Goal: Book appointment/travel/reservation

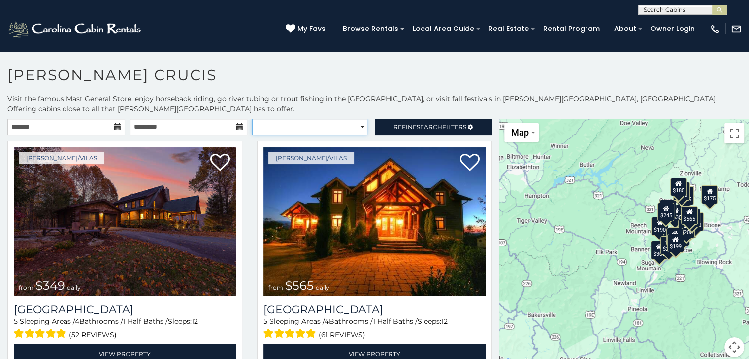
click at [356, 121] on select "**********" at bounding box center [309, 127] width 115 height 17
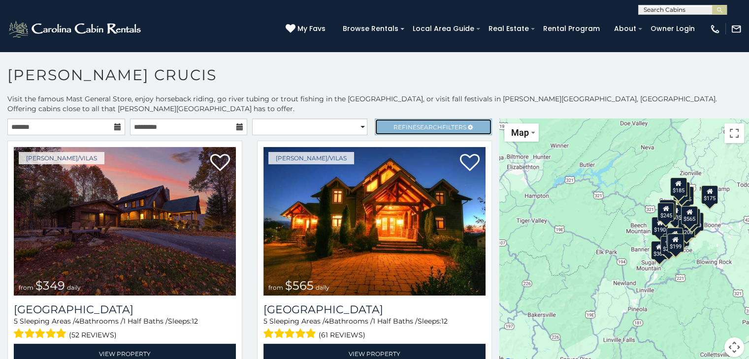
click at [406, 124] on span "Refine Search Filters" at bounding box center [429, 127] width 73 height 7
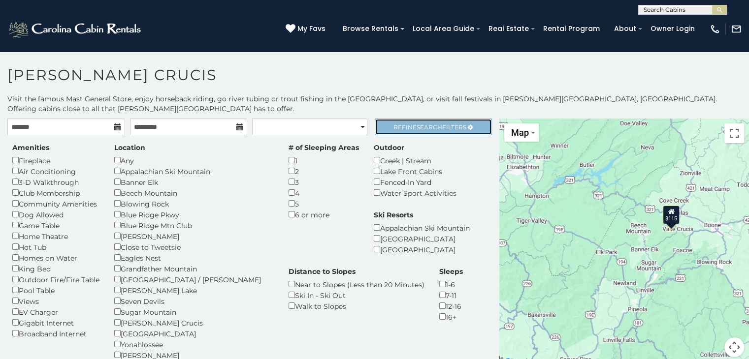
click at [398, 123] on link "Refine Search Filters" at bounding box center [434, 127] width 118 height 17
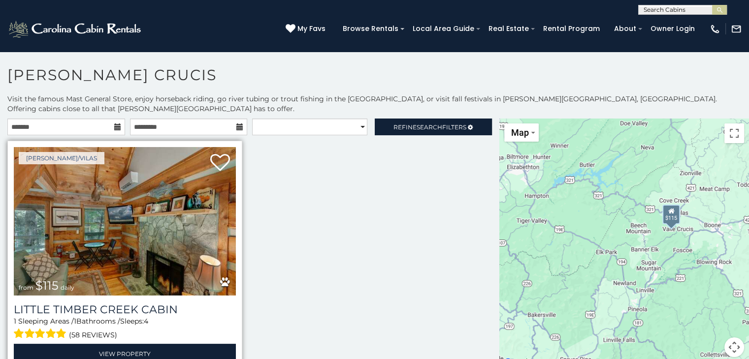
click at [142, 209] on img at bounding box center [125, 221] width 222 height 149
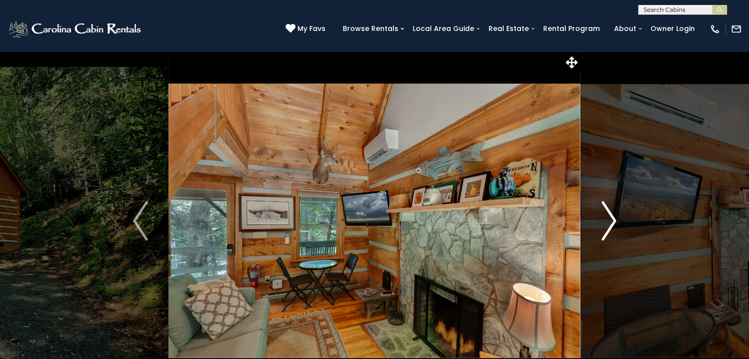
click at [606, 213] on img "Next" at bounding box center [608, 220] width 15 height 39
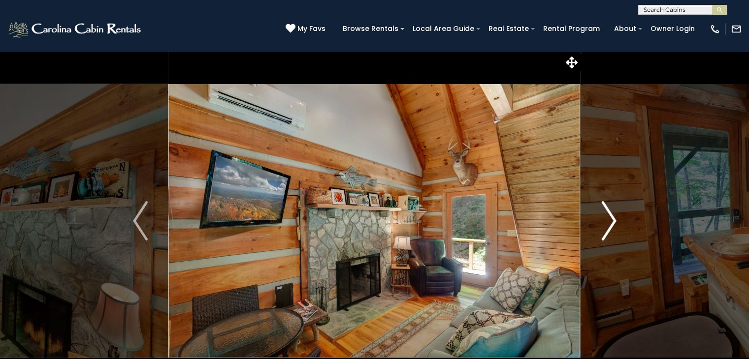
click at [606, 213] on img "Next" at bounding box center [608, 220] width 15 height 39
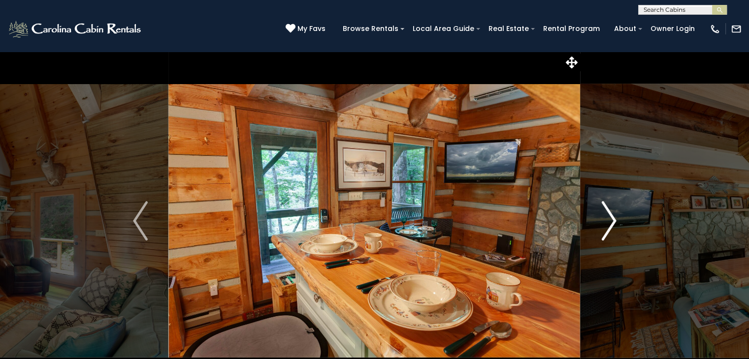
click at [606, 213] on img "Next" at bounding box center [608, 220] width 15 height 39
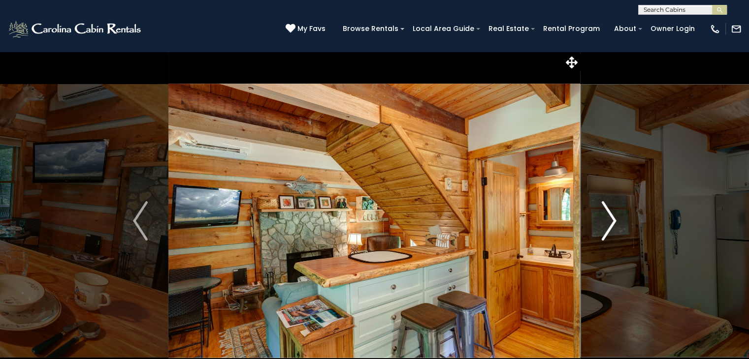
click at [606, 213] on img "Next" at bounding box center [608, 220] width 15 height 39
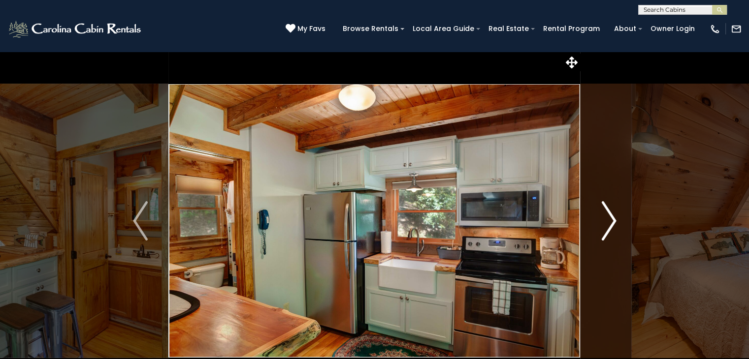
click at [606, 213] on img "Next" at bounding box center [608, 220] width 15 height 39
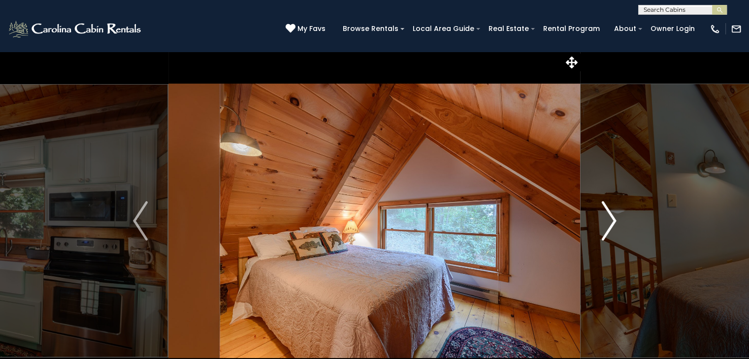
click at [606, 213] on img "Next" at bounding box center [608, 220] width 15 height 39
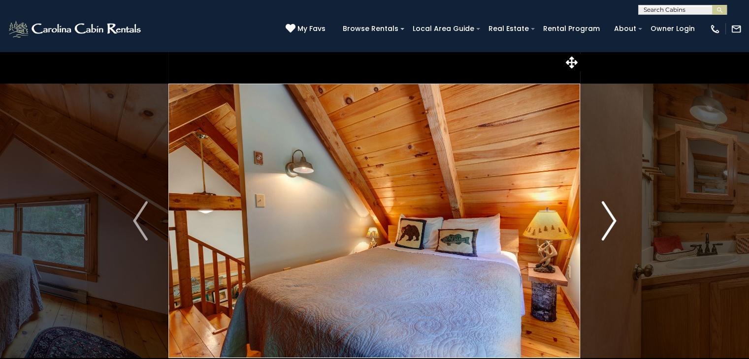
click at [606, 213] on img "Next" at bounding box center [608, 220] width 15 height 39
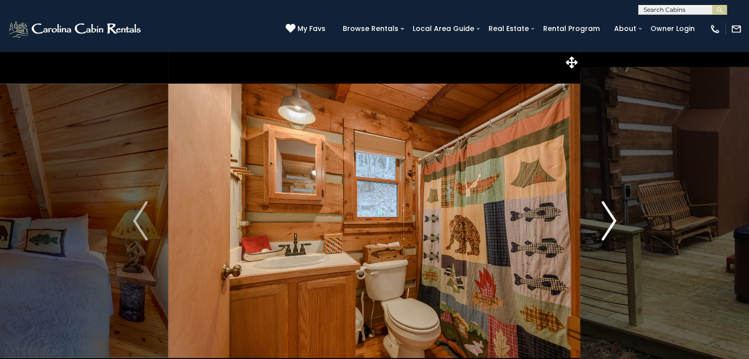
click at [606, 213] on img "Next" at bounding box center [608, 220] width 15 height 39
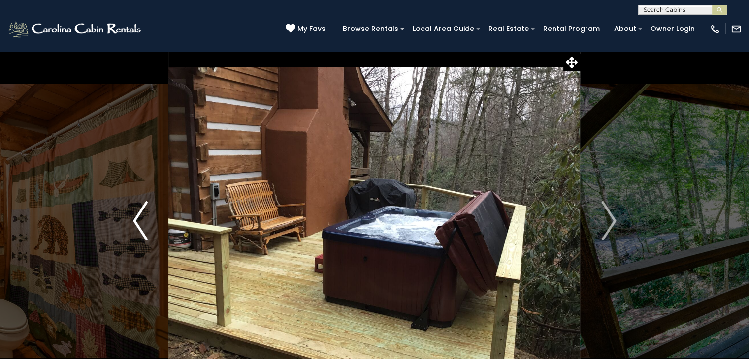
click at [137, 225] on img "Previous" at bounding box center [140, 220] width 15 height 39
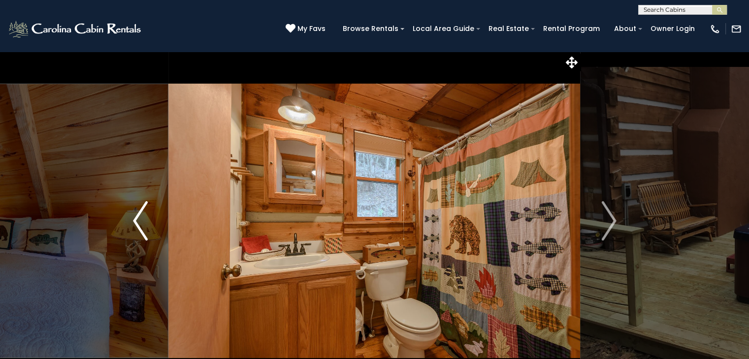
click at [137, 225] on img "Previous" at bounding box center [140, 220] width 15 height 39
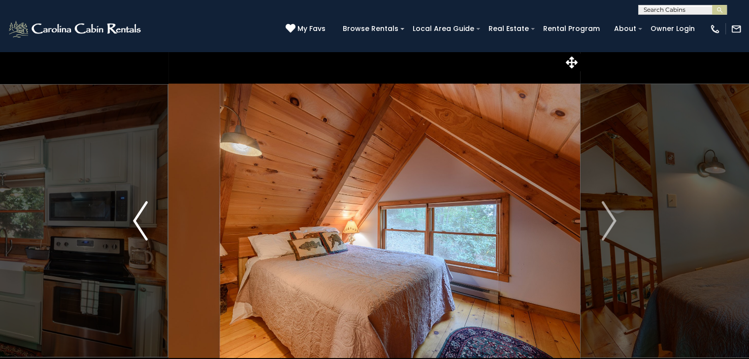
click at [137, 225] on img "Previous" at bounding box center [140, 220] width 15 height 39
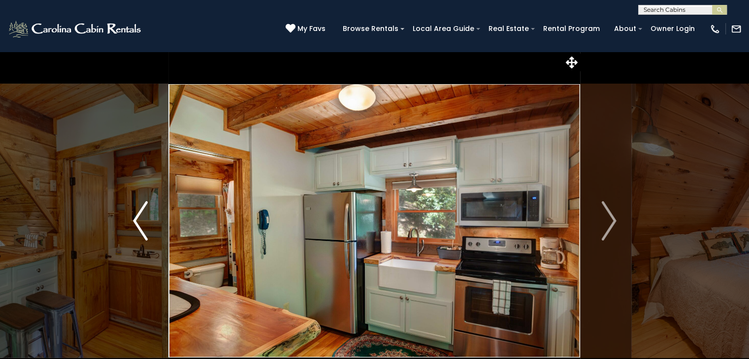
click at [137, 225] on img "Previous" at bounding box center [140, 220] width 15 height 39
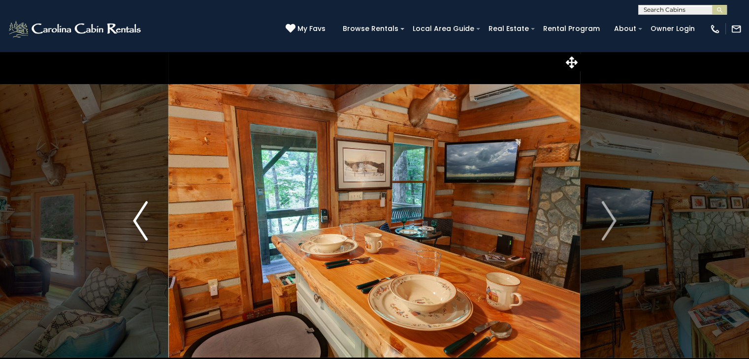
click at [137, 225] on img "Previous" at bounding box center [140, 220] width 15 height 39
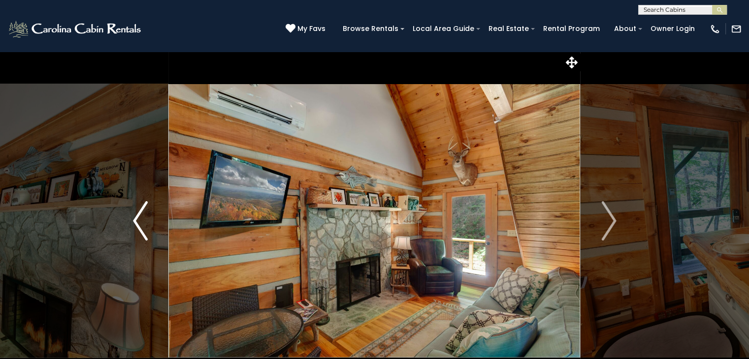
click at [137, 225] on img "Previous" at bounding box center [140, 220] width 15 height 39
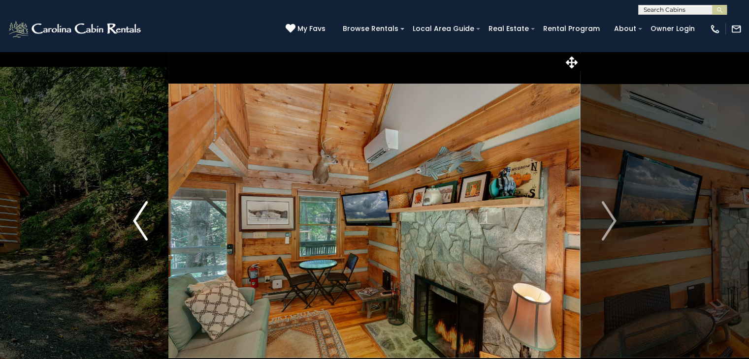
click at [137, 225] on img "Previous" at bounding box center [140, 220] width 15 height 39
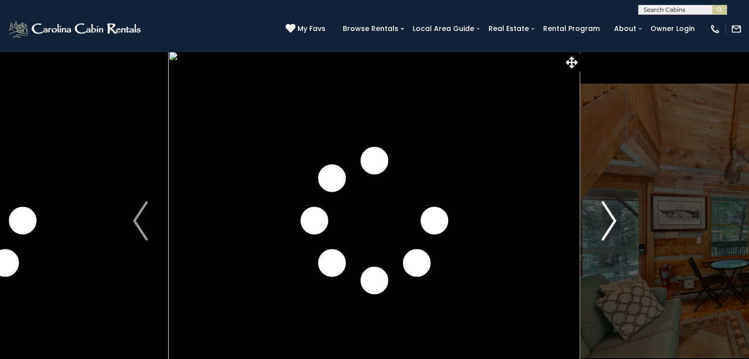
click at [604, 220] on img "Next" at bounding box center [608, 220] width 15 height 39
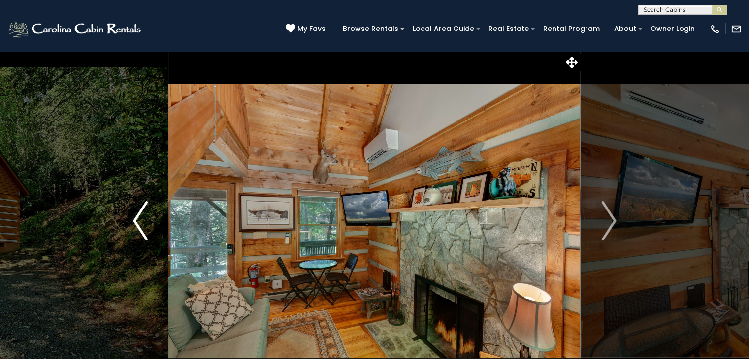
click at [141, 233] on img "Previous" at bounding box center [140, 220] width 15 height 39
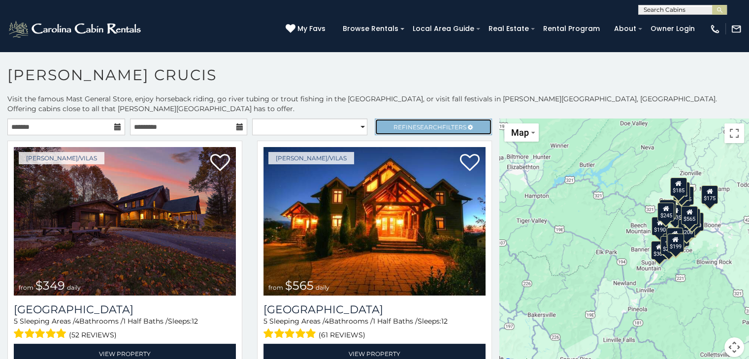
click at [378, 119] on link "Refine Search Filters" at bounding box center [434, 127] width 118 height 17
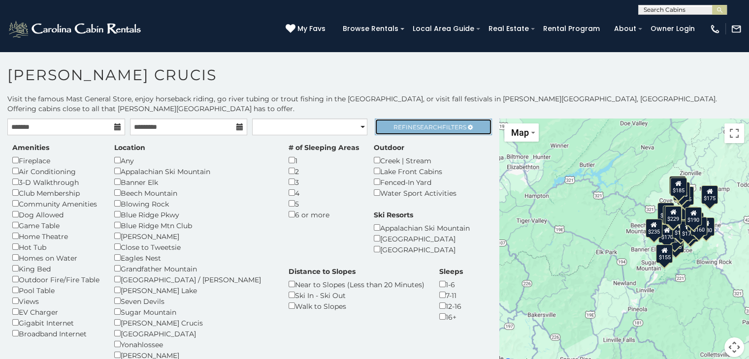
click at [381, 119] on link "Refine Search Filters" at bounding box center [434, 127] width 118 height 17
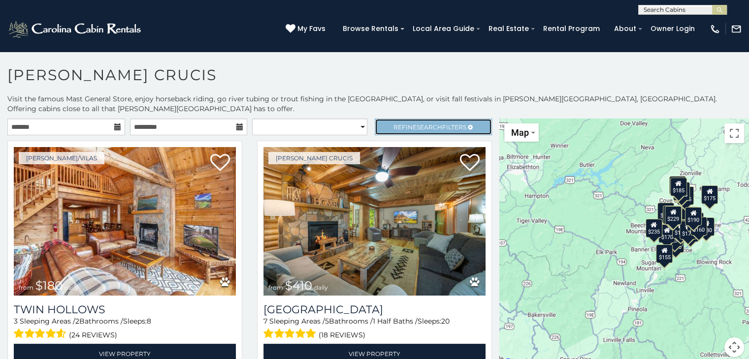
click at [381, 119] on link "Refine Search Filters" at bounding box center [434, 127] width 118 height 17
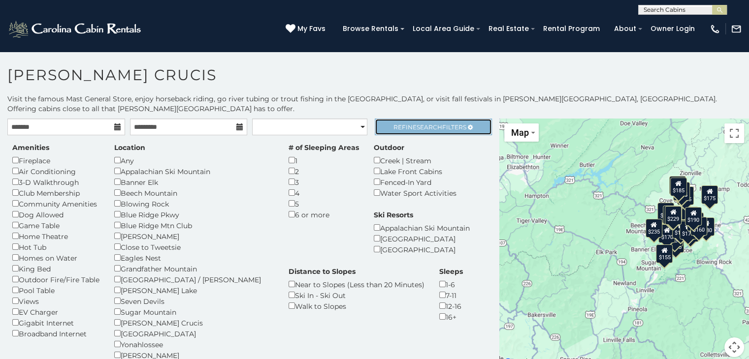
click at [381, 119] on link "Refine Search Filters" at bounding box center [434, 127] width 118 height 17
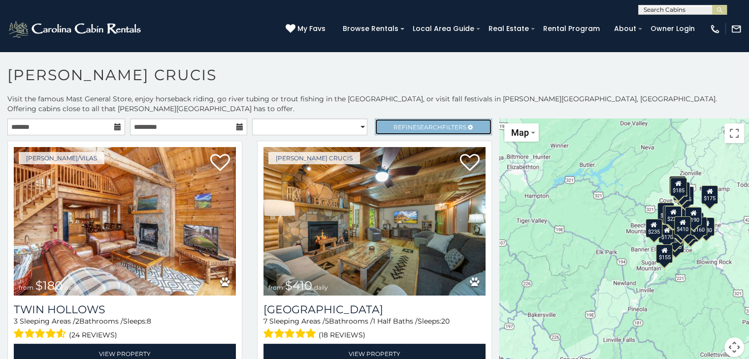
click at [445, 121] on link "Refine Search Filters" at bounding box center [434, 127] width 118 height 17
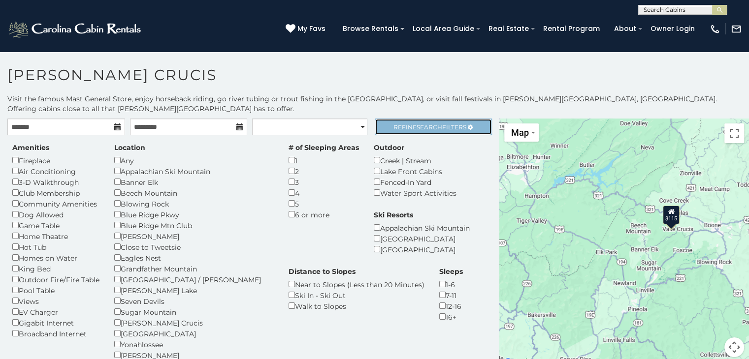
click at [421, 124] on span "Search" at bounding box center [429, 127] width 26 height 7
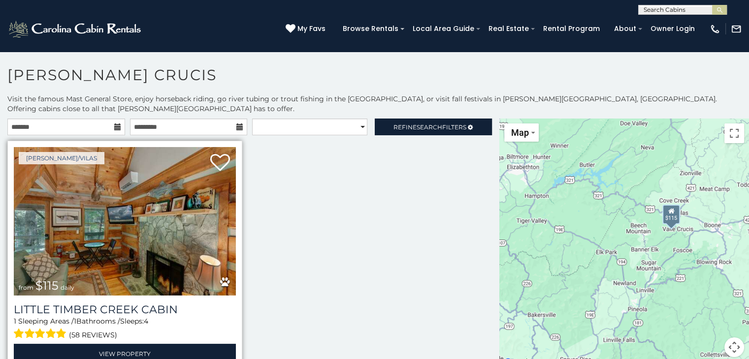
click at [175, 233] on img at bounding box center [125, 221] width 222 height 149
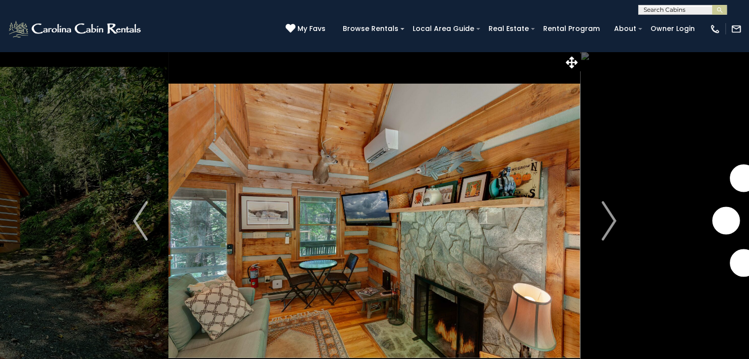
click at [175, 233] on img at bounding box center [373, 221] width 411 height 340
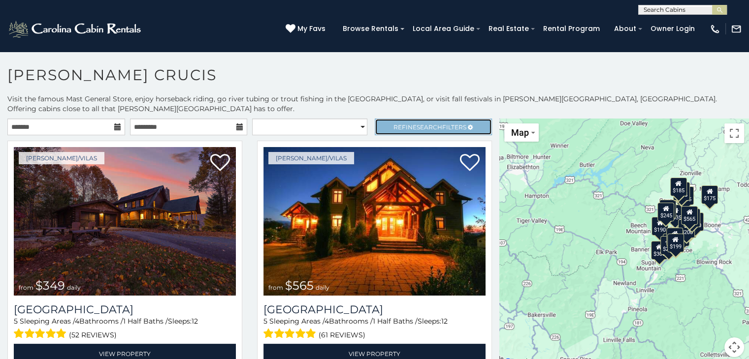
click at [393, 124] on span "Refine Search Filters" at bounding box center [429, 127] width 73 height 7
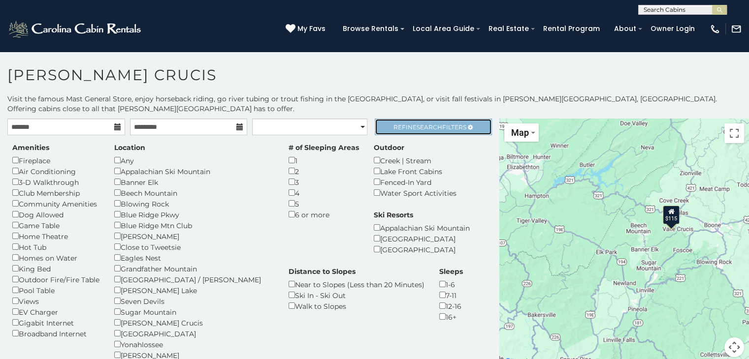
click at [384, 119] on link "Refine Search Filters" at bounding box center [434, 127] width 118 height 17
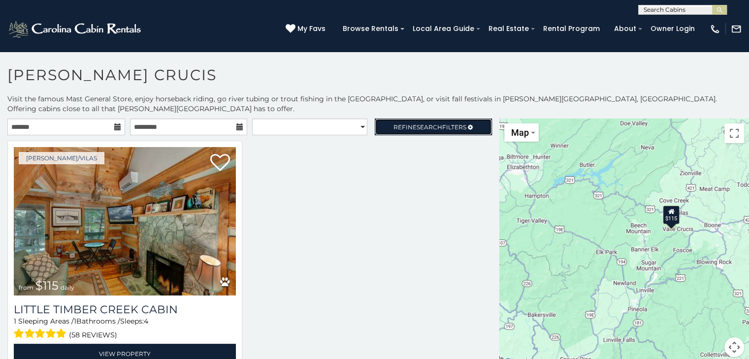
scroll to position [10, 0]
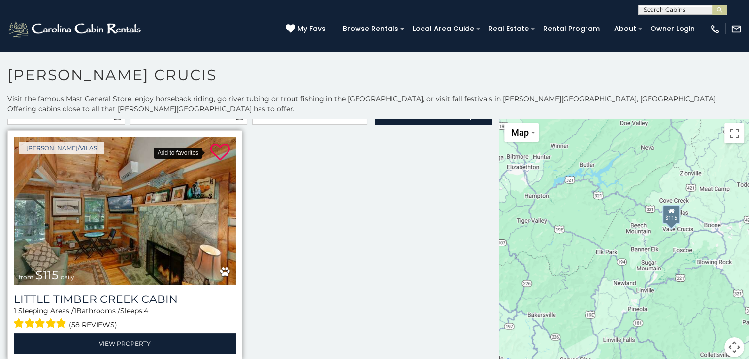
click at [215, 146] on icon at bounding box center [220, 153] width 20 height 20
click at [145, 189] on img at bounding box center [125, 211] width 222 height 149
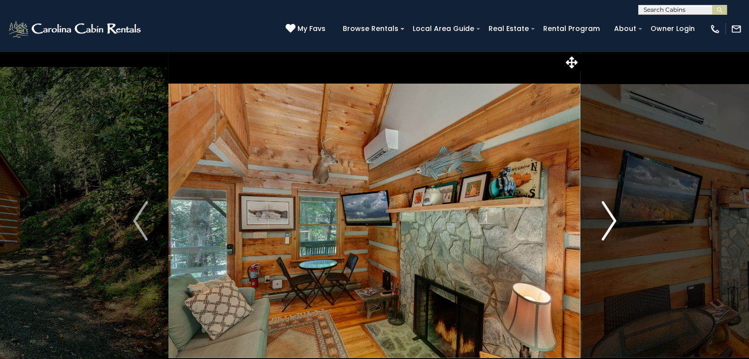
click at [608, 216] on img "Next" at bounding box center [608, 220] width 15 height 39
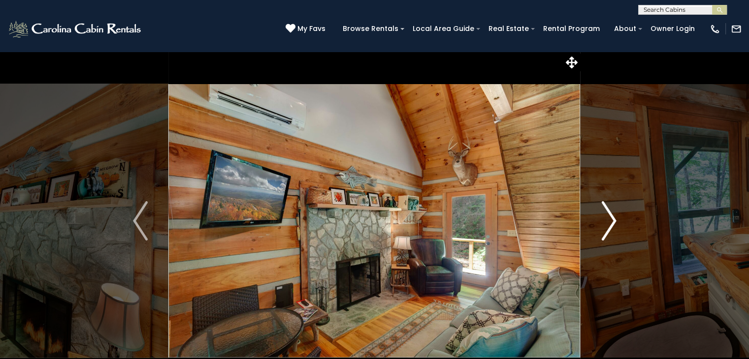
click at [608, 216] on img "Next" at bounding box center [608, 220] width 15 height 39
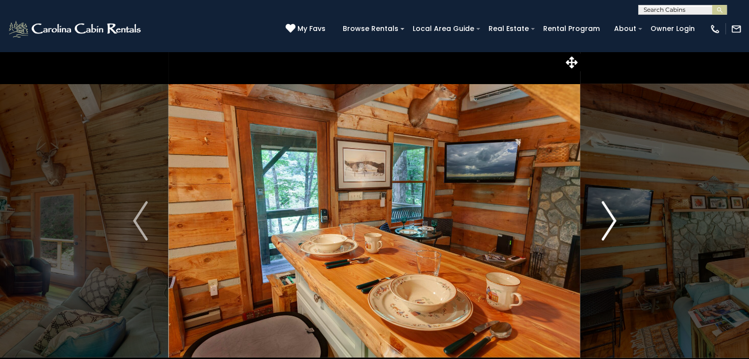
click at [608, 216] on img "Next" at bounding box center [608, 220] width 15 height 39
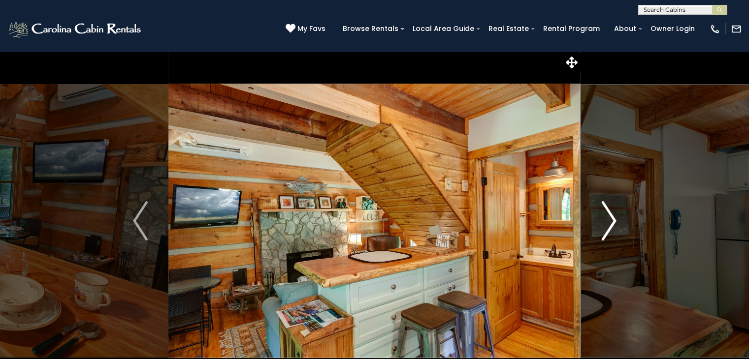
click at [608, 216] on img "Next" at bounding box center [608, 220] width 15 height 39
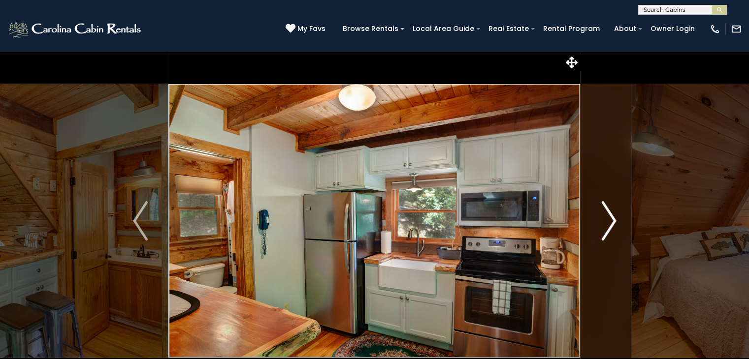
click at [608, 216] on img "Next" at bounding box center [608, 220] width 15 height 39
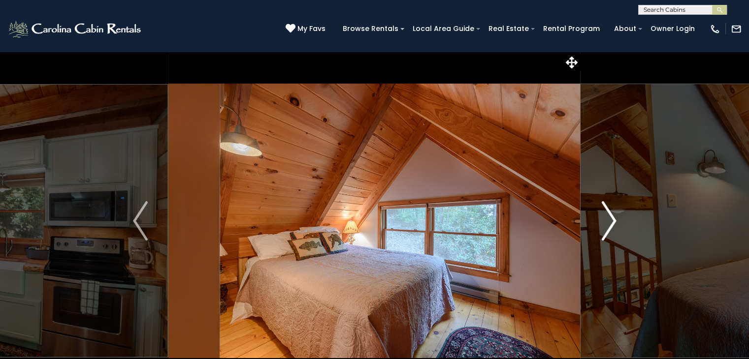
click at [608, 216] on img "Next" at bounding box center [608, 220] width 15 height 39
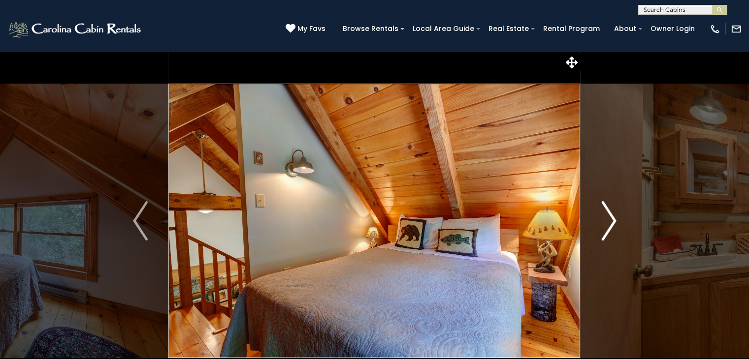
click at [608, 216] on img "Next" at bounding box center [608, 220] width 15 height 39
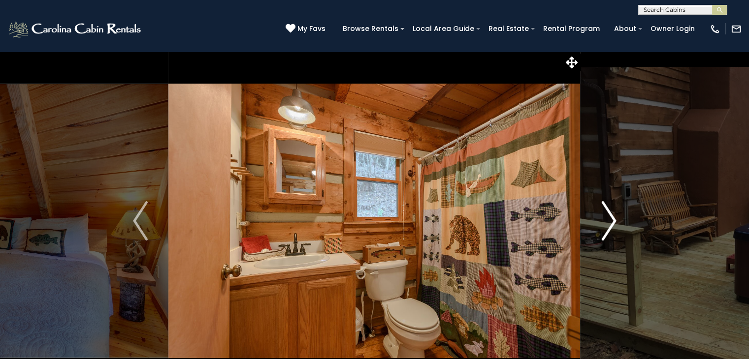
click at [608, 216] on img "Next" at bounding box center [608, 220] width 15 height 39
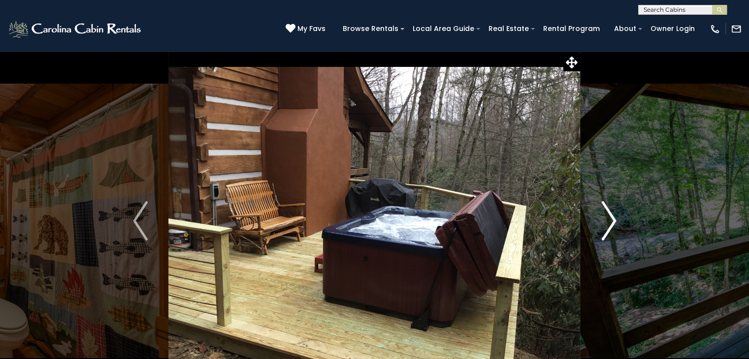
click at [608, 216] on img "Next" at bounding box center [608, 220] width 15 height 39
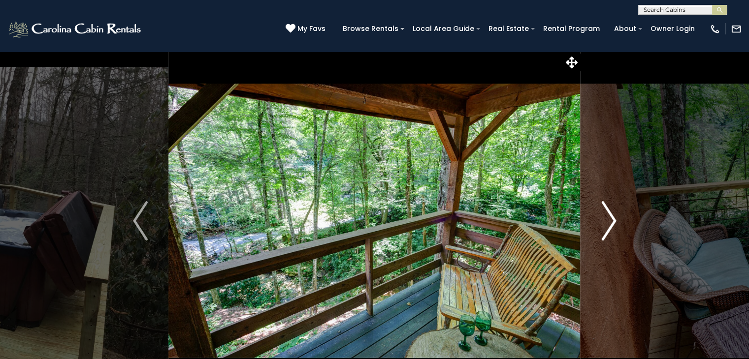
click at [608, 216] on img "Next" at bounding box center [608, 220] width 15 height 39
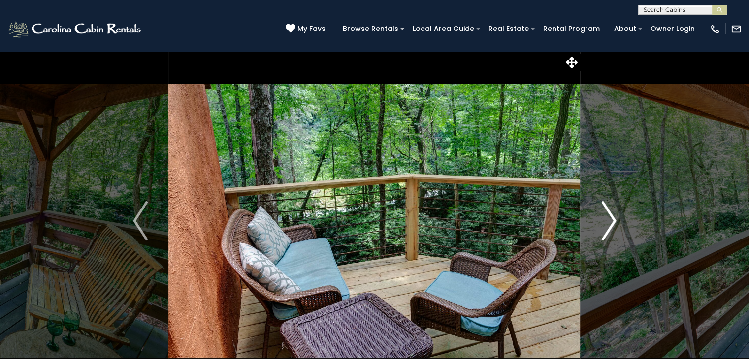
click at [608, 216] on img "Next" at bounding box center [608, 220] width 15 height 39
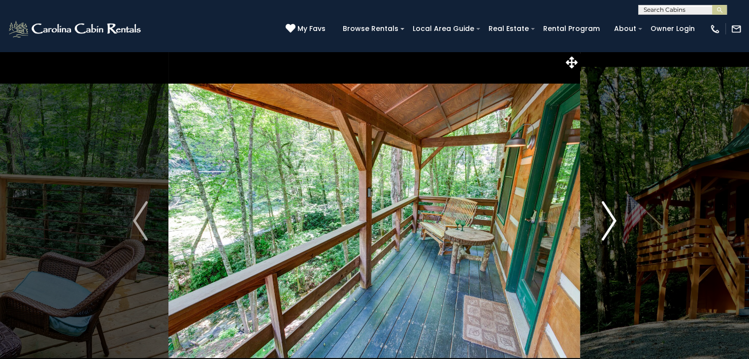
click at [608, 216] on img "Next" at bounding box center [608, 220] width 15 height 39
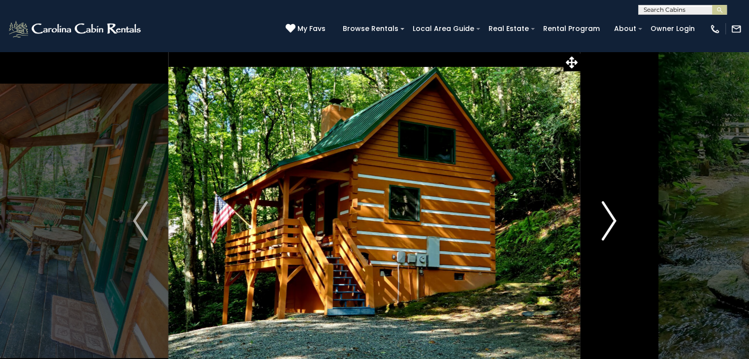
click at [608, 216] on img "Next" at bounding box center [608, 220] width 15 height 39
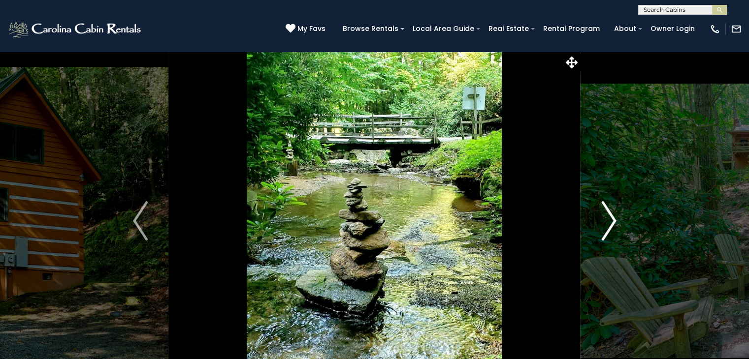
click at [608, 216] on img "Next" at bounding box center [608, 220] width 15 height 39
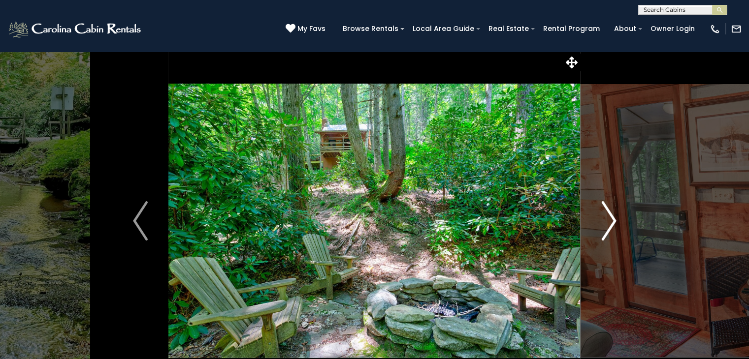
click at [608, 216] on img "Next" at bounding box center [608, 220] width 15 height 39
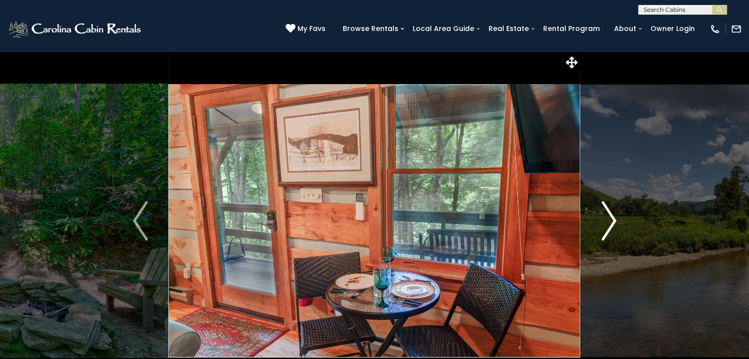
click at [608, 216] on img "Next" at bounding box center [608, 220] width 15 height 39
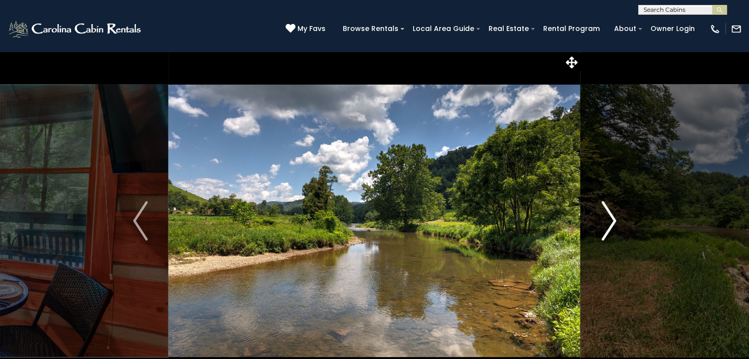
click at [608, 216] on img "Next" at bounding box center [608, 220] width 15 height 39
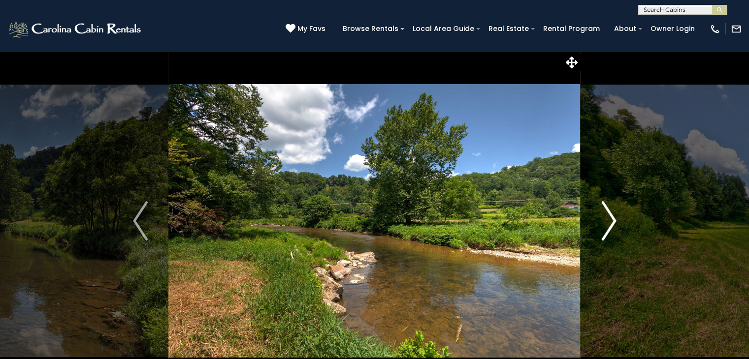
click at [608, 216] on img "Next" at bounding box center [608, 220] width 15 height 39
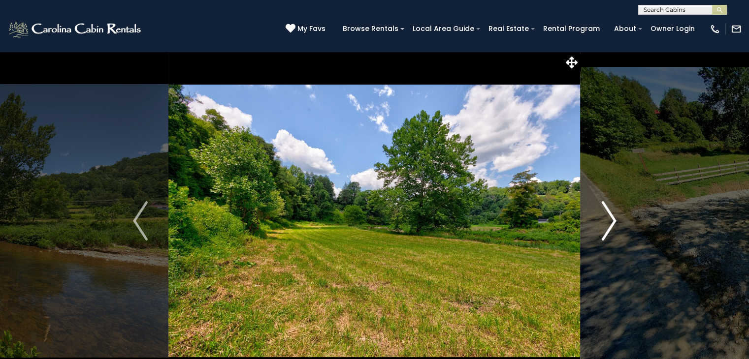
click at [608, 216] on img "Next" at bounding box center [608, 220] width 15 height 39
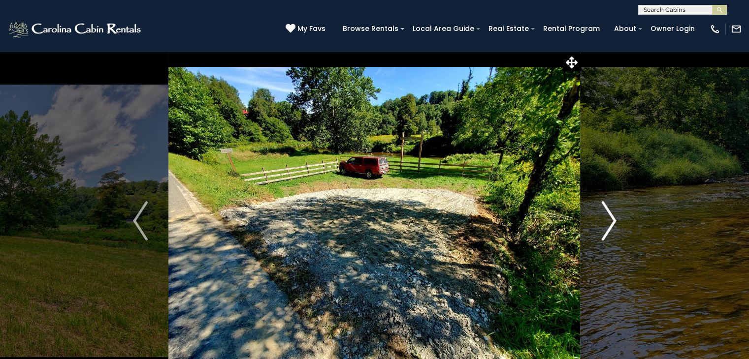
click at [608, 216] on img "Next" at bounding box center [608, 220] width 15 height 39
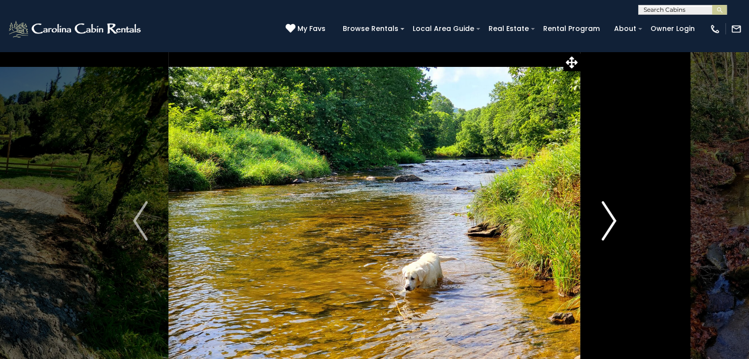
click at [608, 216] on img "Next" at bounding box center [608, 220] width 15 height 39
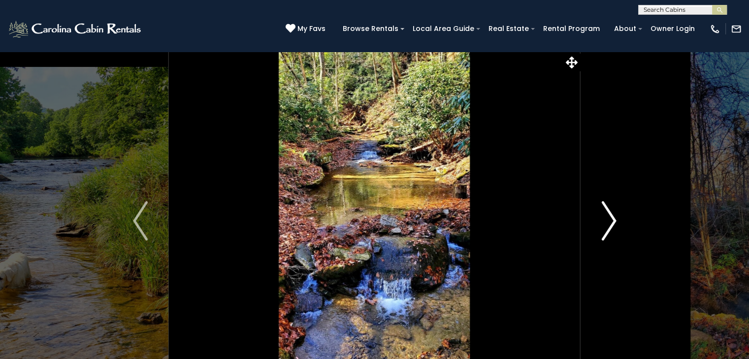
click at [608, 216] on img "Next" at bounding box center [608, 220] width 15 height 39
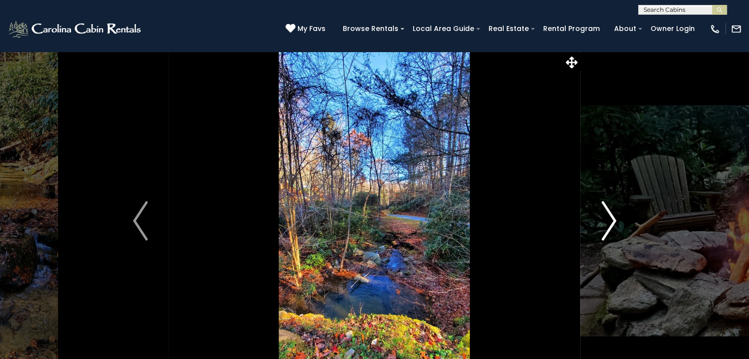
click at [608, 216] on img "Next" at bounding box center [608, 220] width 15 height 39
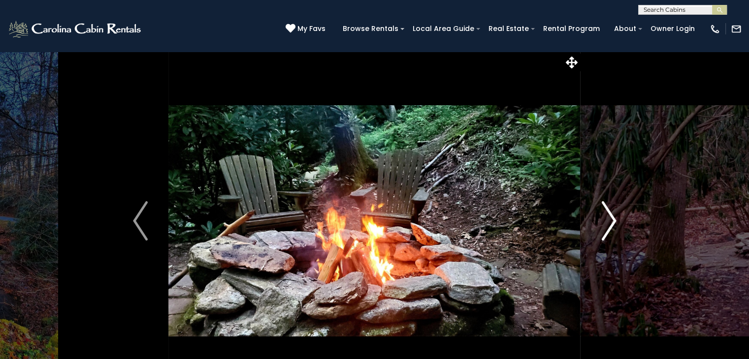
click at [608, 216] on img "Next" at bounding box center [608, 220] width 15 height 39
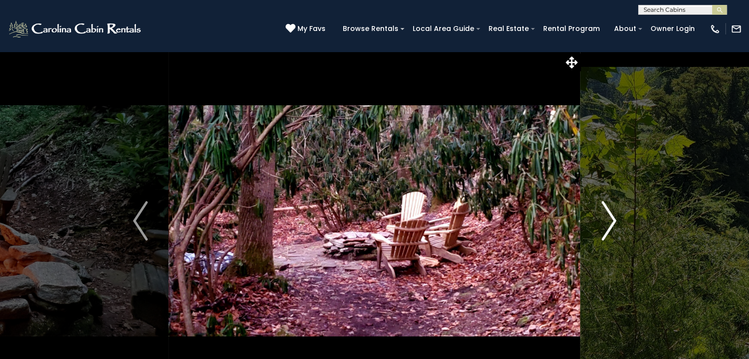
click at [608, 216] on img "Next" at bounding box center [608, 220] width 15 height 39
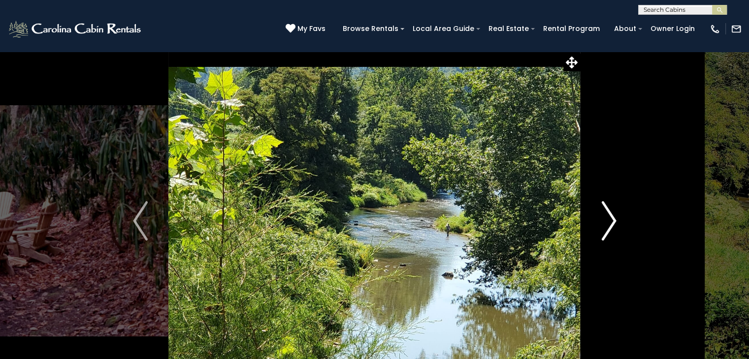
click at [608, 216] on img "Next" at bounding box center [608, 220] width 15 height 39
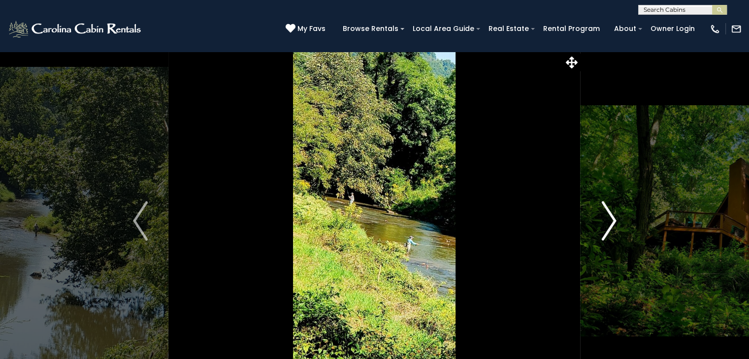
click at [608, 216] on img "Next" at bounding box center [608, 220] width 15 height 39
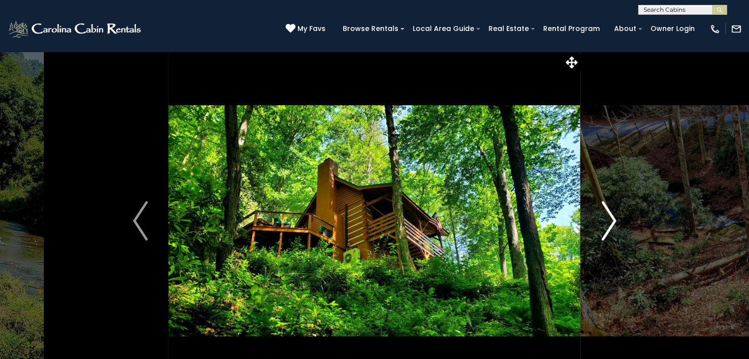
click at [608, 216] on img "Next" at bounding box center [608, 220] width 15 height 39
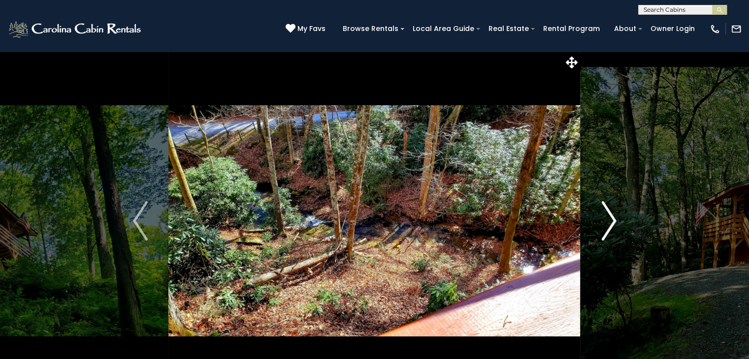
click at [608, 216] on img "Next" at bounding box center [608, 220] width 15 height 39
